Goal: Information Seeking & Learning: Learn about a topic

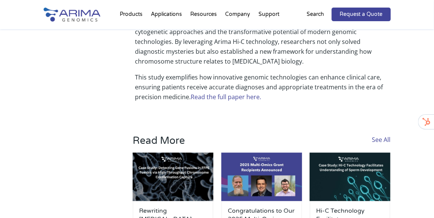
scroll to position [566, 0]
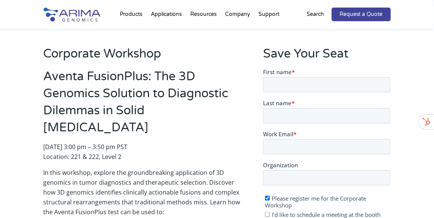
scroll to position [142, 0]
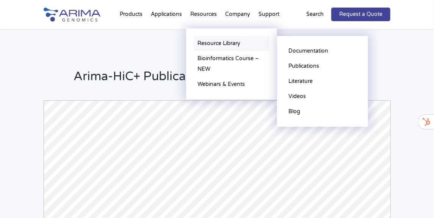
click at [216, 44] on link "Resource Library" at bounding box center [232, 43] width 76 height 15
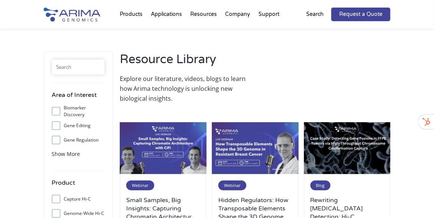
click at [92, 66] on input "text" at bounding box center [78, 67] width 53 height 15
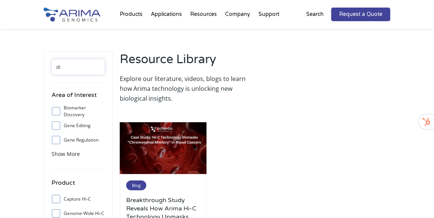
type input "d"
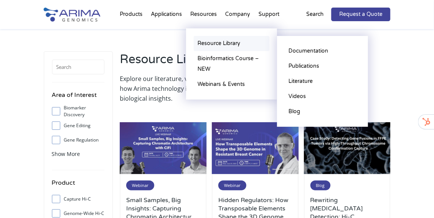
click at [207, 42] on link "Resource Library" at bounding box center [232, 43] width 76 height 15
click at [309, 53] on link "Documentation" at bounding box center [323, 51] width 76 height 15
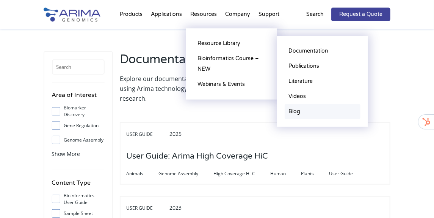
click at [304, 109] on link "Blog" at bounding box center [323, 111] width 76 height 15
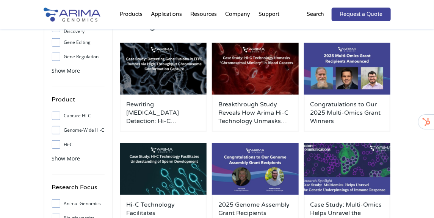
scroll to position [85, 0]
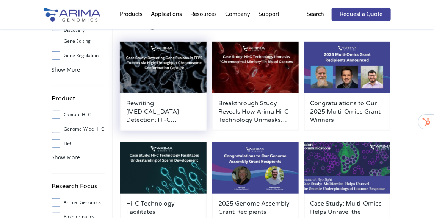
click at [164, 70] on img at bounding box center [163, 68] width 87 height 52
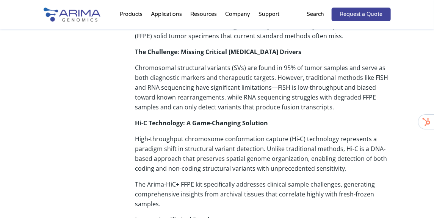
scroll to position [136, 0]
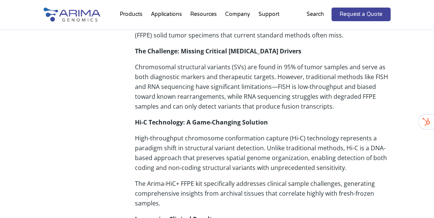
click at [137, 65] on p "Chromosomal structural variants (SVs) are found in 95% of tumor samples and ser…" at bounding box center [262, 89] width 255 height 55
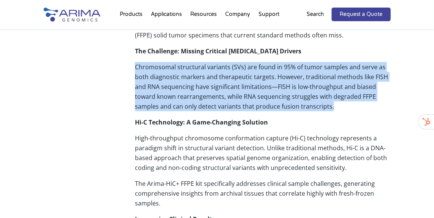
drag, startPoint x: 135, startPoint y: 65, endPoint x: 337, endPoint y: 108, distance: 206.4
click at [337, 108] on p "Chromosomal structural variants (SVs) are found in 95% of tumor samples and ser…" at bounding box center [262, 89] width 255 height 55
copy p "Chromosomal structural variants (SVs) are found in 95% of tumor samples and ser…"
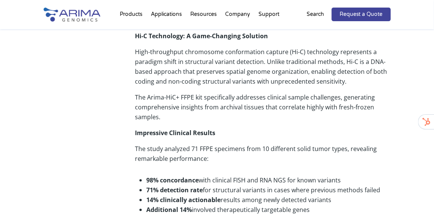
scroll to position [218, 0]
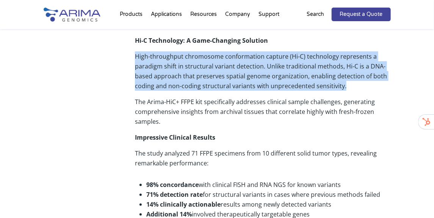
drag, startPoint x: 135, startPoint y: 54, endPoint x: 348, endPoint y: 92, distance: 216.4
click at [348, 92] on p "High-throughput chromosome conformation capture (Hi-C) technology represents a …" at bounding box center [262, 74] width 255 height 45
copy p "High-throughput chromosome conformation capture (Hi-C) technology represents a …"
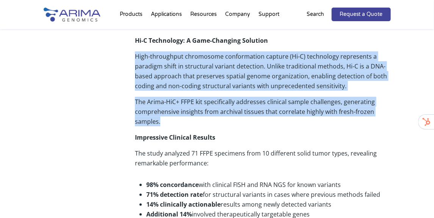
click at [164, 119] on p "The Arima-HiC+ FFPE kit specifically addresses clinical sample challenges, gene…" at bounding box center [262, 115] width 255 height 36
copy div "High-throughput chromosome conformation capture (Hi-C) technology represents a …"
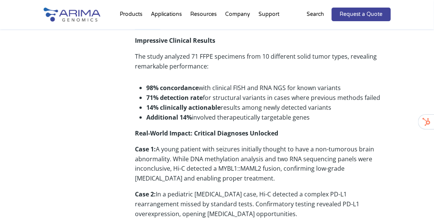
scroll to position [314, 0]
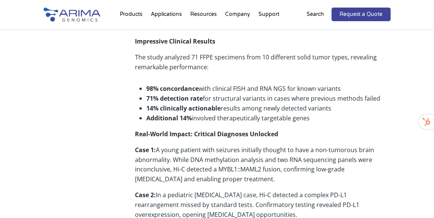
click at [135, 56] on p "The study analyzed 71 FFPE specimens from 10 different solid tumor types, revea…" at bounding box center [262, 65] width 255 height 26
click at [326, 116] on li "Additional 14% involved therapeutically targetable genes" at bounding box center [268, 118] width 244 height 10
copy div "The study analyzed 71 FFPE specimens from 10 different solid tumor types, revea…"
click at [83, 140] on div "Share A groundbreaking study from NYU Langone Health, Children’s Hospital Color…" at bounding box center [217, 131] width 347 height 616
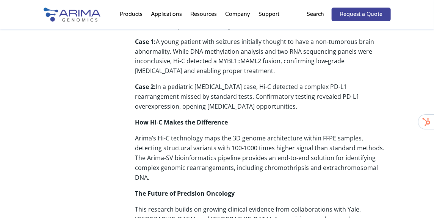
scroll to position [421, 0]
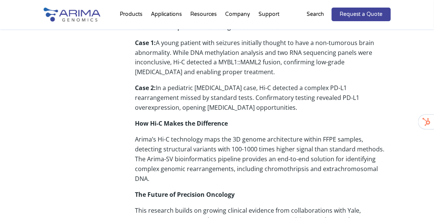
click at [157, 88] on p "Case 2: In a pediatric glioblastoma case, Hi-C detected a complex PD-L1 rearran…" at bounding box center [262, 101] width 255 height 36
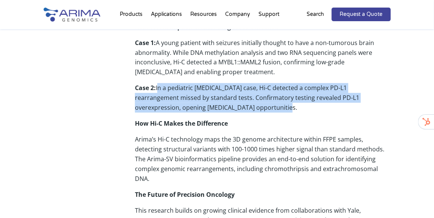
click at [231, 111] on p "Case 2: In a pediatric glioblastoma case, Hi-C detected a complex PD-L1 rearran…" at bounding box center [262, 101] width 255 height 36
copy p "In a pediatric glioblastoma case, Hi-C detected a complex PD-L1 rearrangement m…"
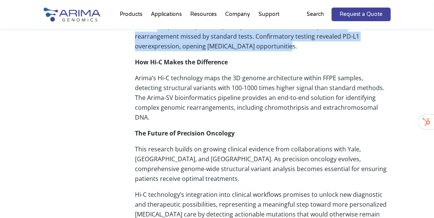
scroll to position [489, 0]
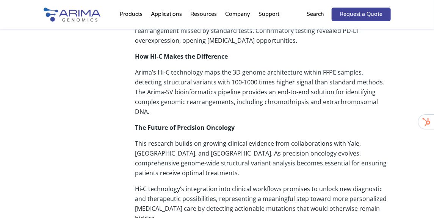
click at [137, 72] on p "Arima’s Hi-C technology maps the 3D genome architecture within FFPE samples, de…" at bounding box center [262, 94] width 255 height 55
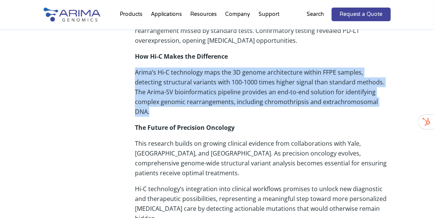
click at [369, 100] on p "Arima’s Hi-C technology maps the 3D genome architecture within FFPE samples, de…" at bounding box center [262, 94] width 255 height 55
copy p "Arima’s Hi-C technology maps the 3D genome architecture within FFPE samples, de…"
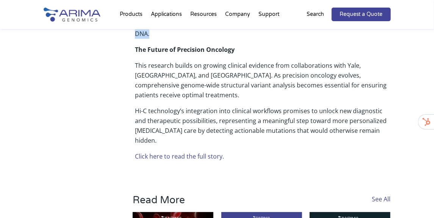
scroll to position [562, 0]
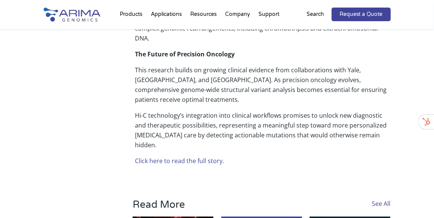
click at [135, 65] on p "This research builds on growing clinical evidence from collaborations with Yale…" at bounding box center [262, 87] width 255 height 45
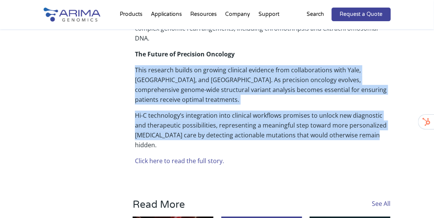
click at [376, 124] on p "Hi-C technology’s integration into clinical workflows promises to unlock new di…" at bounding box center [262, 133] width 255 height 45
copy div "This research builds on growing clinical evidence from collaborations with Yale…"
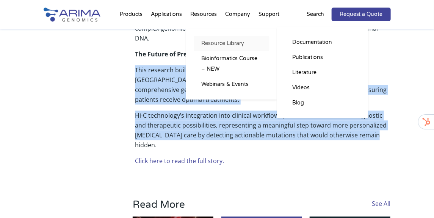
click at [215, 41] on link "Resource Library" at bounding box center [232, 43] width 76 height 15
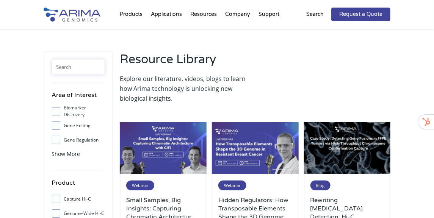
drag, startPoint x: 0, startPoint y: 0, endPoint x: 72, endPoint y: 65, distance: 96.6
click at [72, 65] on input "text" at bounding box center [78, 67] width 53 height 15
type input "sihan"
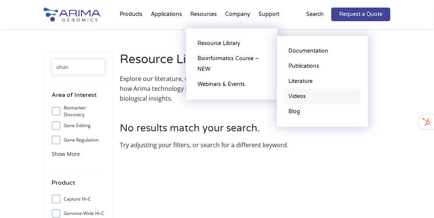
click at [298, 94] on link "Videos" at bounding box center [323, 96] width 76 height 15
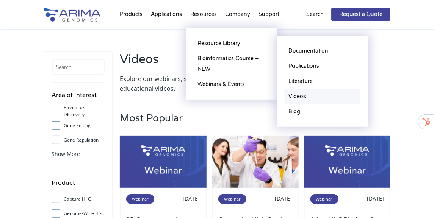
click at [299, 96] on link "Videos" at bounding box center [323, 96] width 76 height 15
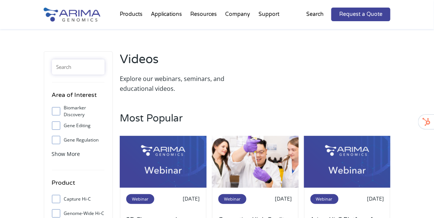
click at [81, 67] on input "text" at bounding box center [78, 67] width 53 height 15
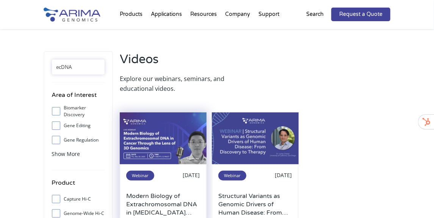
type input "ecDNA"
click at [175, 133] on img at bounding box center [163, 139] width 87 height 52
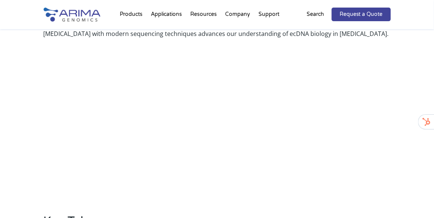
scroll to position [323, 0]
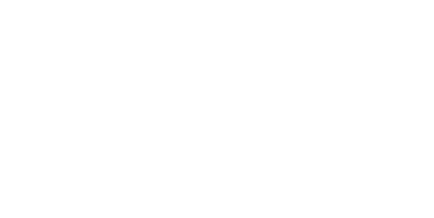
scroll to position [374, 0]
click at [70, 128] on div "About the Webinar: [MEDICAL_DATA] is a childhood [MEDICAL_DATA] type occurring …" at bounding box center [217, 103] width 347 height 367
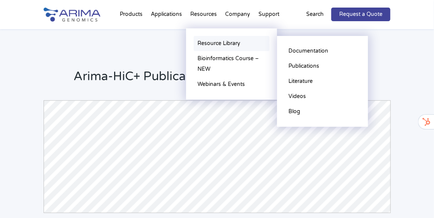
click at [219, 46] on link "Resource Library" at bounding box center [232, 43] width 76 height 15
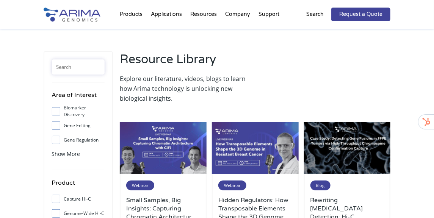
click at [92, 63] on input "text" at bounding box center [78, 67] width 53 height 15
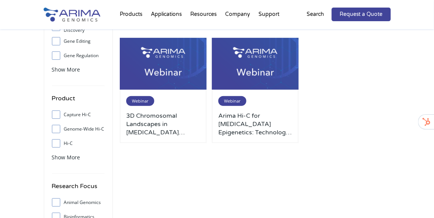
scroll to position [85, 0]
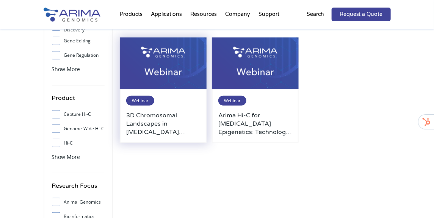
type input "aifa"
click at [161, 82] on img at bounding box center [163, 64] width 87 height 52
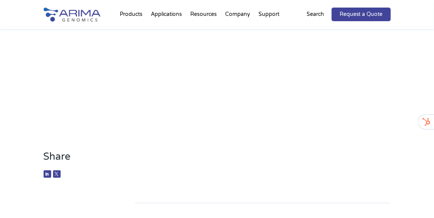
scroll to position [136, 0]
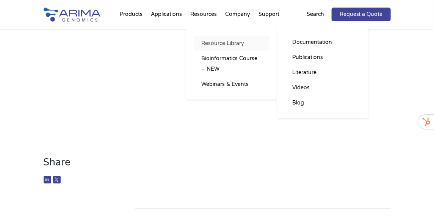
click at [208, 43] on link "Resource Library" at bounding box center [232, 43] width 76 height 15
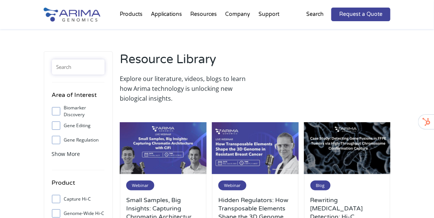
click at [85, 66] on input "text" at bounding box center [78, 67] width 53 height 15
click at [59, 67] on input "TALL" at bounding box center [78, 67] width 53 height 15
type input "T-ALL"
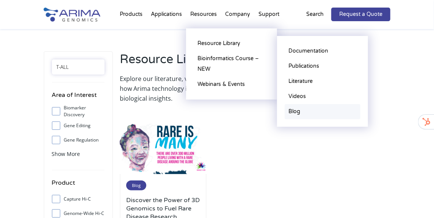
click at [296, 112] on link "Blog" at bounding box center [323, 111] width 76 height 15
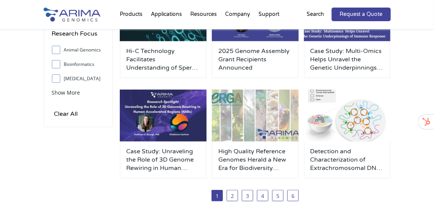
scroll to position [241, 0]
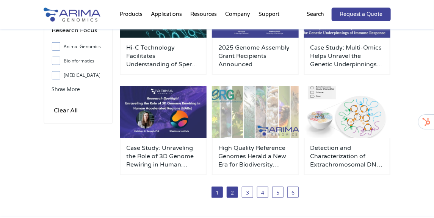
click at [233, 193] on link "2" at bounding box center [232, 192] width 11 height 11
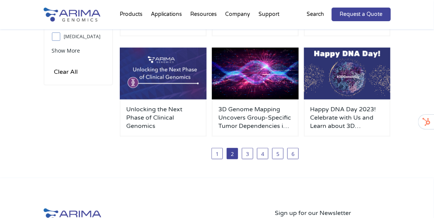
scroll to position [280, 0]
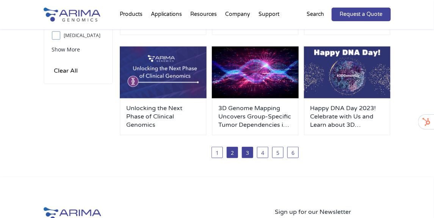
click at [246, 151] on link "3" at bounding box center [247, 152] width 11 height 11
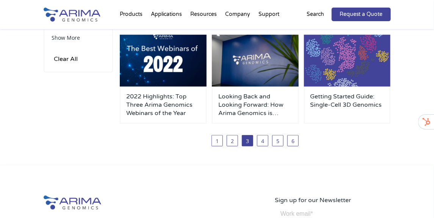
scroll to position [294, 0]
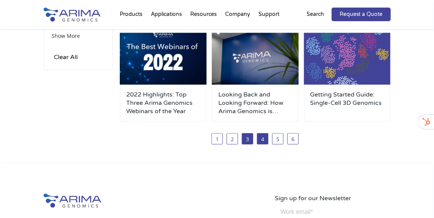
click at [262, 135] on link "4" at bounding box center [262, 138] width 11 height 11
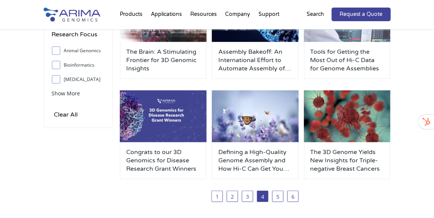
scroll to position [237, 0]
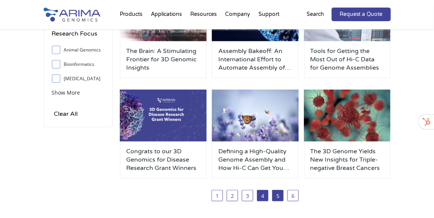
click at [277, 199] on link "5" at bounding box center [277, 195] width 11 height 11
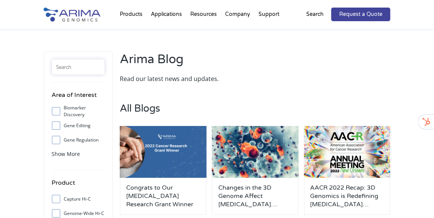
click at [89, 64] on input "text" at bounding box center [78, 67] width 53 height 15
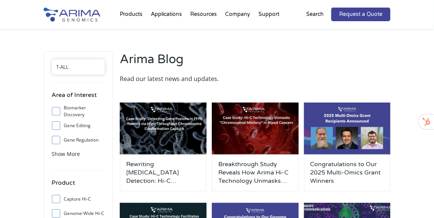
type input "T-ALL"
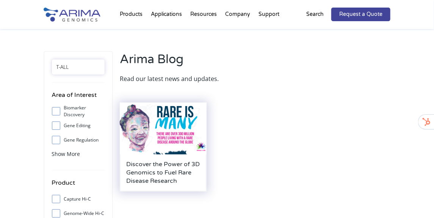
click at [175, 135] on img at bounding box center [163, 129] width 87 height 52
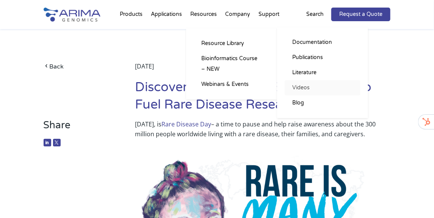
click at [309, 88] on link "Videos" at bounding box center [323, 87] width 76 height 15
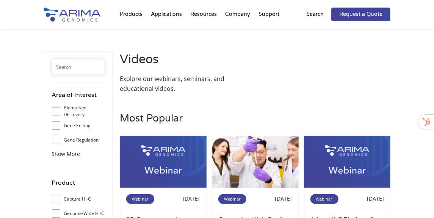
click at [85, 66] on input "text" at bounding box center [78, 67] width 53 height 15
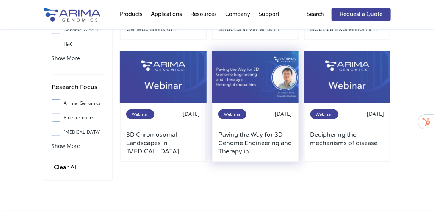
scroll to position [185, 0]
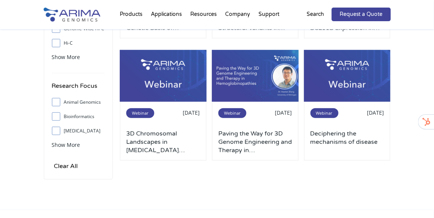
type input "[MEDICAL_DATA]"
